Goal: Task Accomplishment & Management: Manage account settings

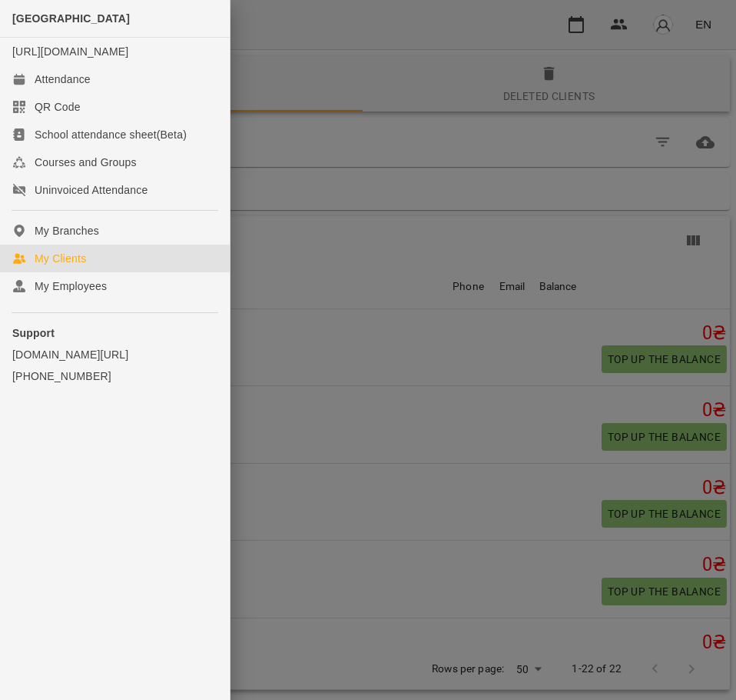
click at [481, 192] on div at bounding box center [368, 350] width 736 height 700
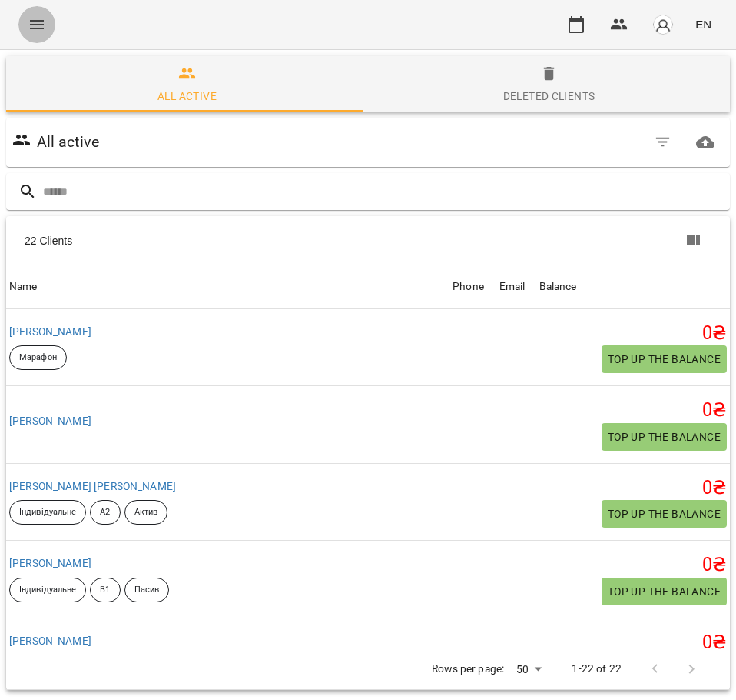
click at [41, 25] on icon "Menu" at bounding box center [37, 24] width 14 height 9
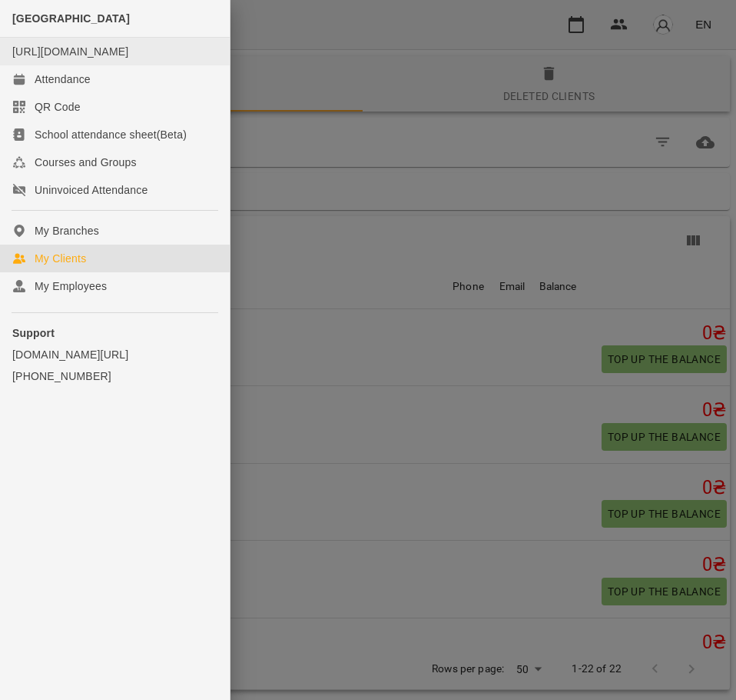
click at [99, 59] on div "[URL][DOMAIN_NAME]" at bounding box center [70, 51] width 116 height 15
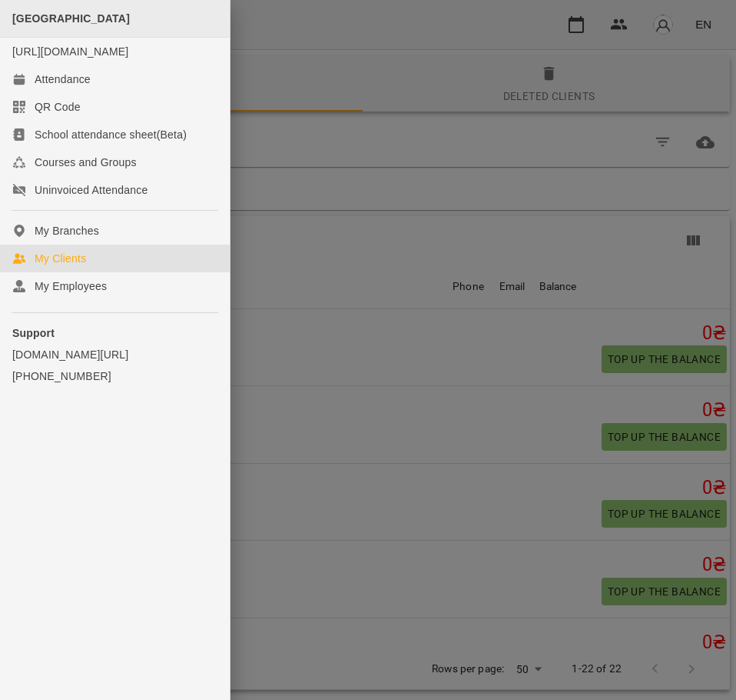
click at [81, 21] on span "[GEOGRAPHIC_DATA]" at bounding box center [71, 18] width 118 height 12
click at [458, 154] on div at bounding box center [368, 350] width 736 height 700
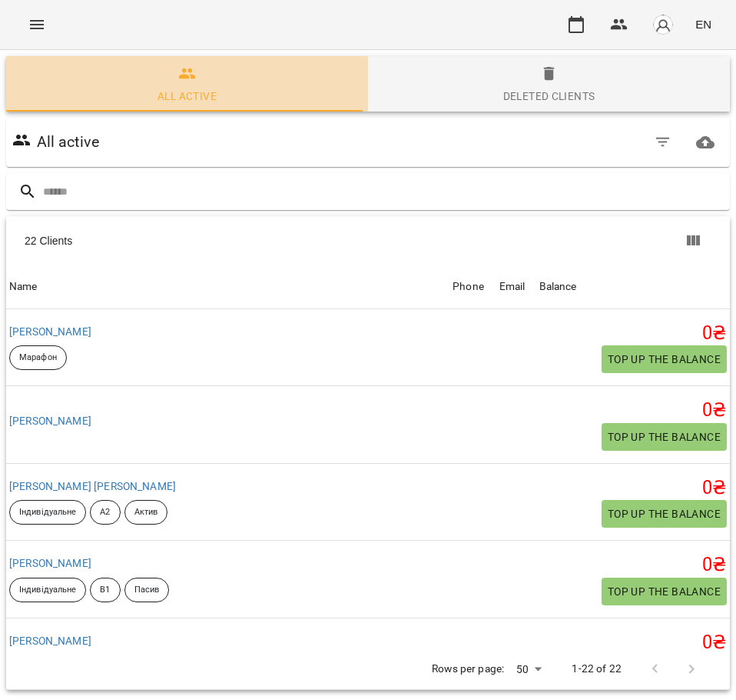
click at [221, 68] on span "All active" at bounding box center [187, 86] width 344 height 42
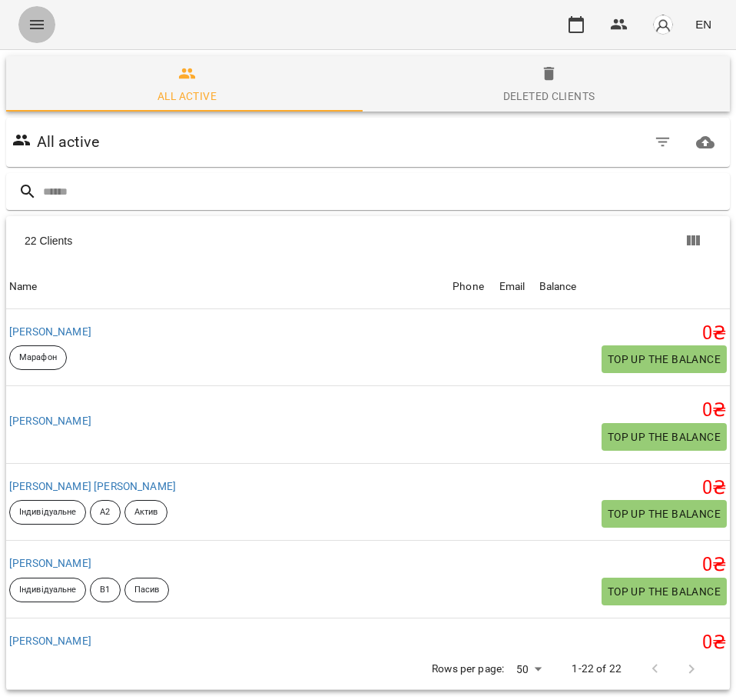
click at [32, 24] on icon "Menu" at bounding box center [37, 24] width 18 height 18
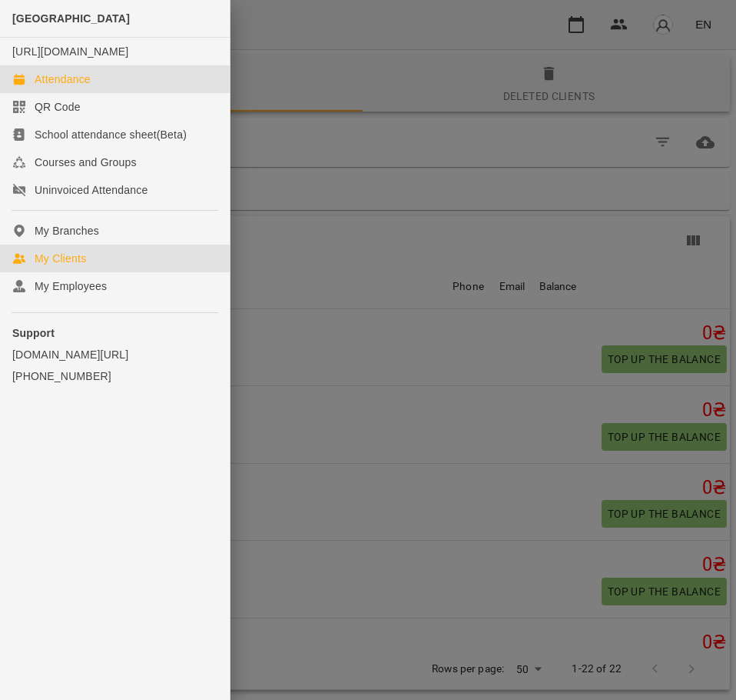
click at [115, 93] on link "Attendance" at bounding box center [115, 79] width 230 height 28
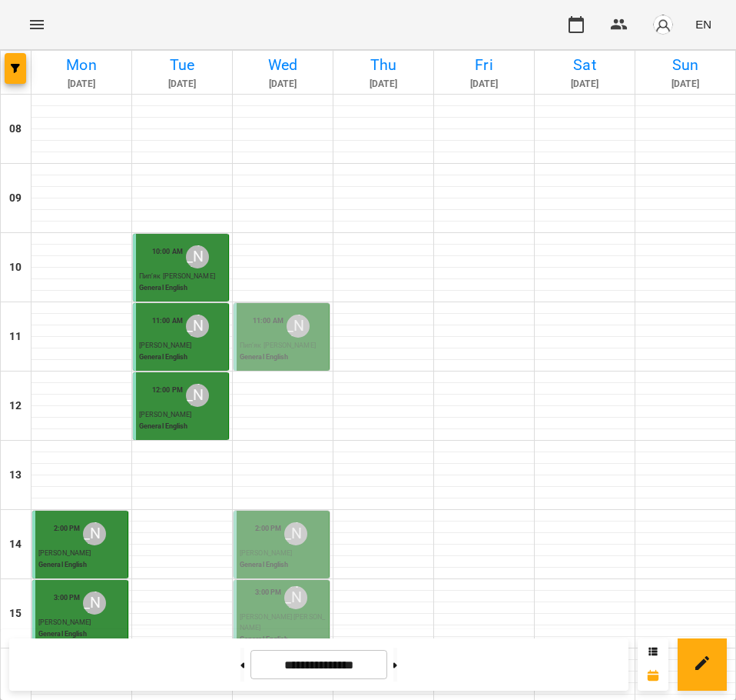
scroll to position [207, 0]
click at [651, 655] on icon at bounding box center [653, 651] width 9 height 9
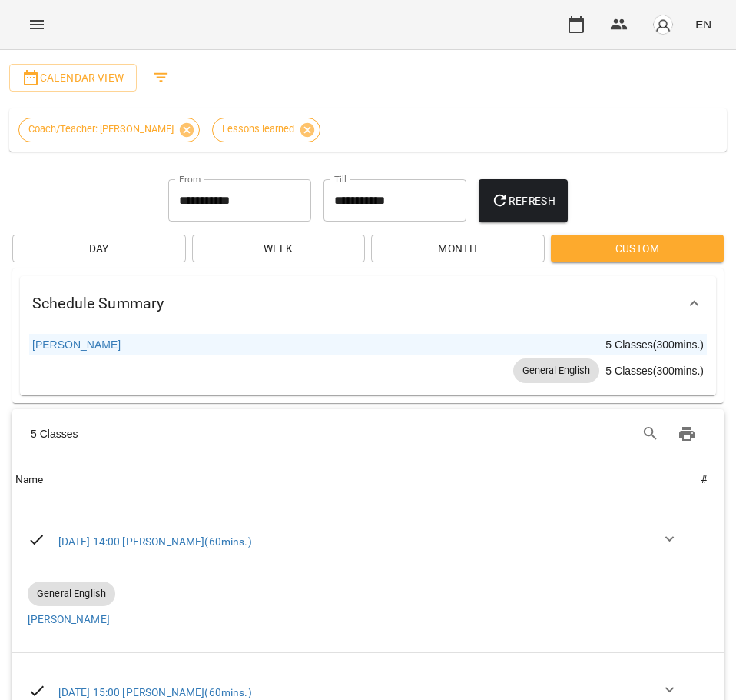
scroll to position [0, 0]
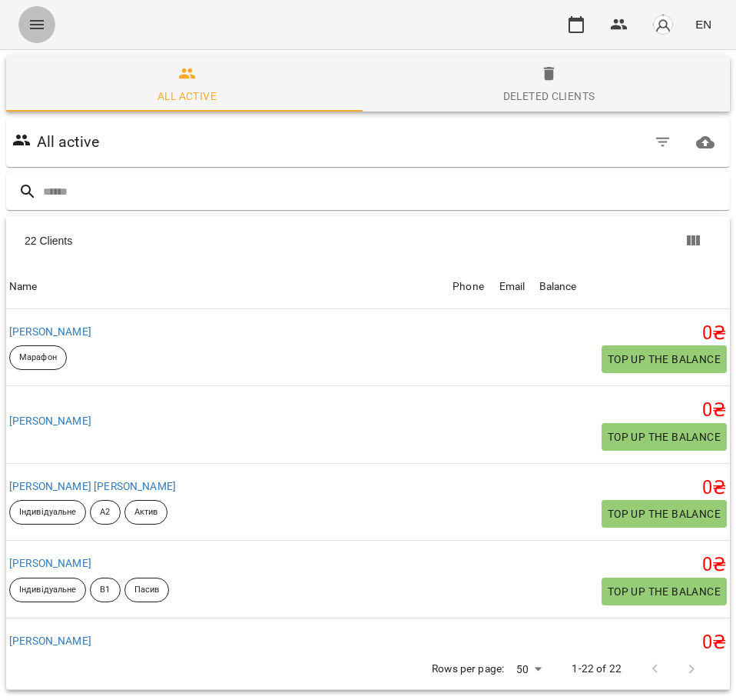
click at [46, 17] on button "Menu" at bounding box center [36, 24] width 37 height 37
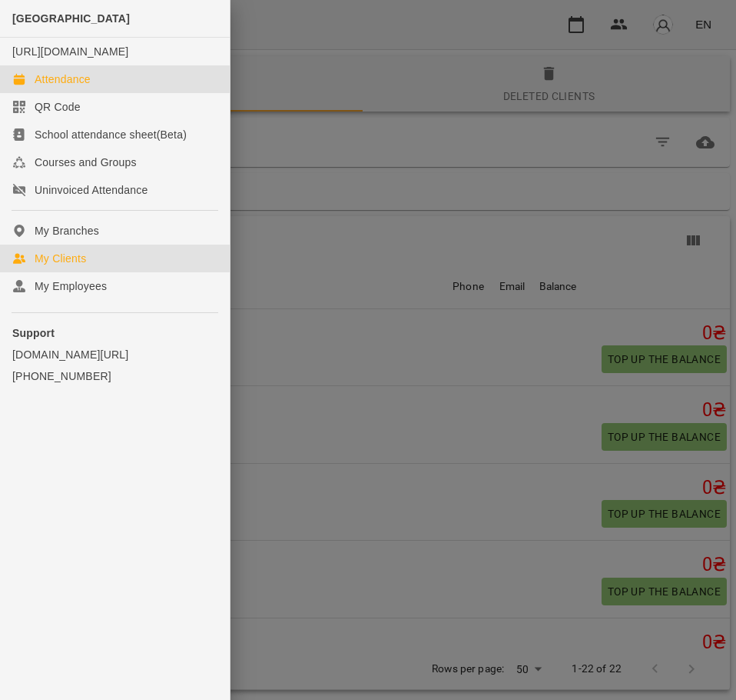
click at [124, 93] on link "Attendance" at bounding box center [115, 79] width 230 height 28
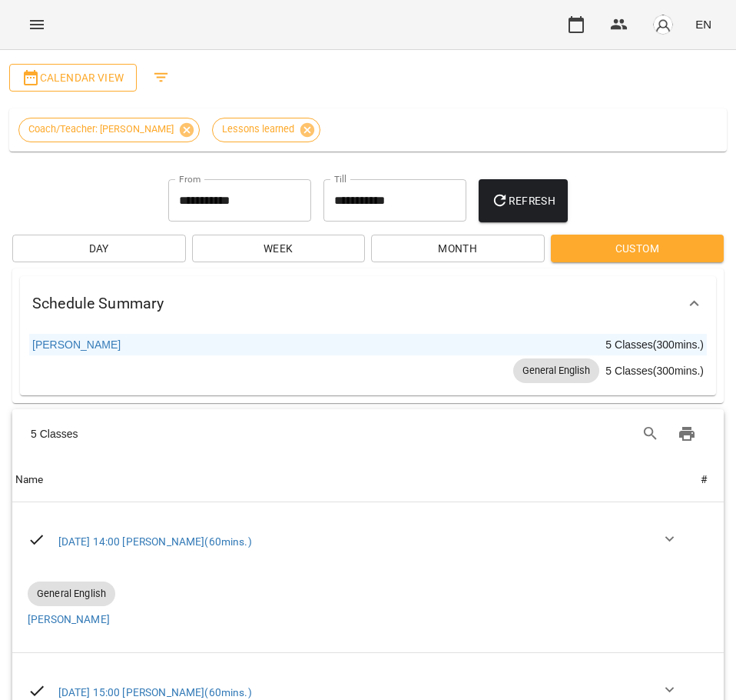
click at [95, 78] on span "Calendar View" at bounding box center [73, 77] width 103 height 18
